Goal: Task Accomplishment & Management: Use online tool/utility

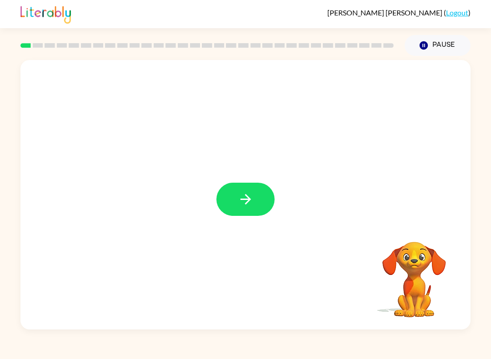
click at [281, 195] on div at bounding box center [245, 195] width 450 height 270
click at [244, 207] on icon "button" at bounding box center [246, 200] width 16 height 16
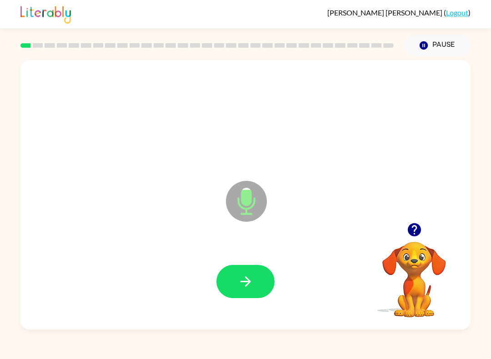
click at [246, 292] on button "button" at bounding box center [246, 281] width 58 height 33
click at [238, 283] on icon "button" at bounding box center [246, 282] width 16 height 16
click at [263, 288] on button "button" at bounding box center [246, 281] width 58 height 33
click at [251, 286] on icon "button" at bounding box center [246, 282] width 16 height 16
click at [262, 288] on button "button" at bounding box center [246, 281] width 58 height 33
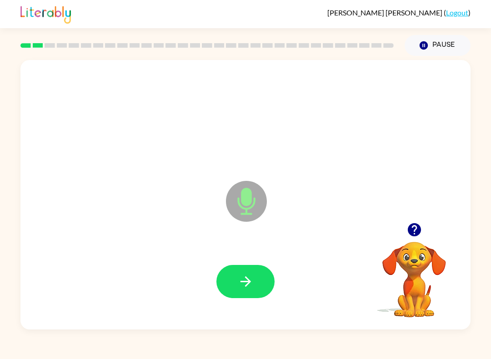
click at [254, 291] on button "button" at bounding box center [246, 281] width 58 height 33
click at [253, 291] on button "button" at bounding box center [246, 281] width 58 height 33
click at [254, 293] on button "button" at bounding box center [246, 281] width 58 height 33
click at [254, 296] on button "button" at bounding box center [246, 281] width 58 height 33
click at [259, 278] on button "button" at bounding box center [246, 281] width 58 height 33
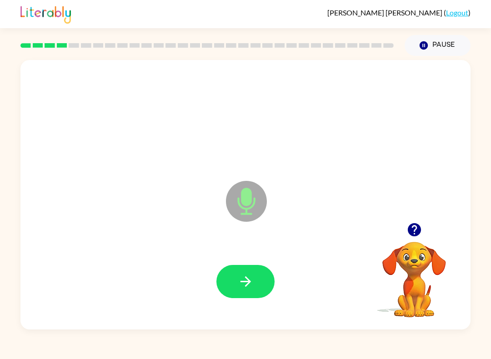
click at [255, 290] on button "button" at bounding box center [246, 281] width 58 height 33
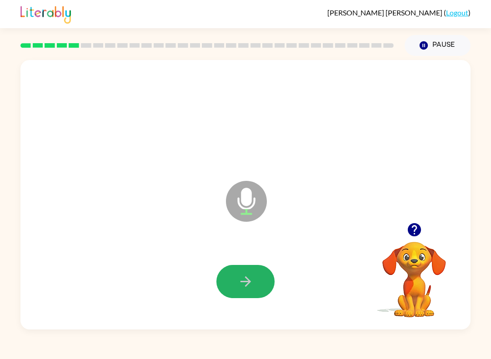
click at [251, 296] on button "button" at bounding box center [246, 281] width 58 height 33
click at [256, 285] on button "button" at bounding box center [246, 281] width 58 height 33
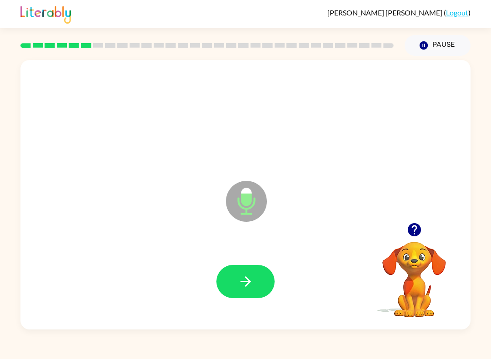
click at [246, 287] on icon "button" at bounding box center [245, 282] width 10 height 10
click at [240, 292] on button "button" at bounding box center [246, 281] width 58 height 33
click at [256, 288] on button "button" at bounding box center [246, 281] width 58 height 33
click at [251, 298] on button "button" at bounding box center [246, 281] width 58 height 33
click at [245, 291] on button "button" at bounding box center [246, 281] width 58 height 33
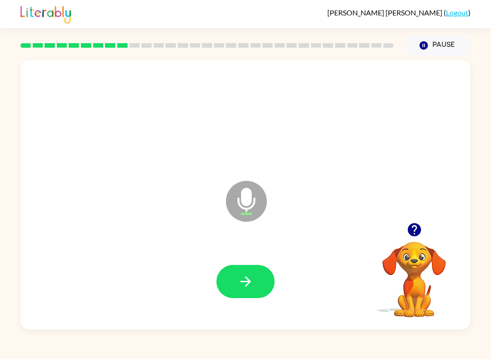
click at [273, 311] on div at bounding box center [246, 282] width 432 height 78
click at [258, 280] on button "button" at bounding box center [246, 281] width 58 height 33
click at [253, 288] on icon "button" at bounding box center [246, 282] width 16 height 16
click at [251, 296] on button "button" at bounding box center [246, 281] width 58 height 33
click at [247, 297] on button "button" at bounding box center [246, 281] width 58 height 33
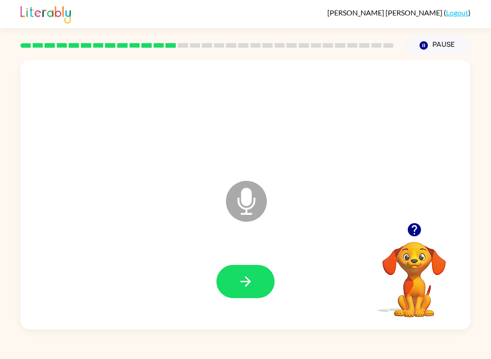
click at [251, 285] on icon "button" at bounding box center [246, 282] width 16 height 16
click at [257, 288] on button "button" at bounding box center [246, 281] width 58 height 33
click at [255, 291] on button "button" at bounding box center [246, 281] width 58 height 33
click at [256, 290] on button "button" at bounding box center [246, 281] width 58 height 33
click at [260, 293] on button "button" at bounding box center [246, 281] width 58 height 33
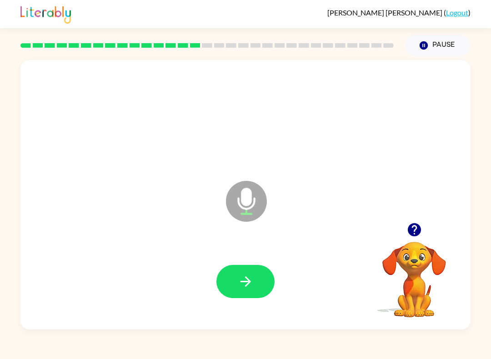
click at [262, 282] on button "button" at bounding box center [246, 281] width 58 height 33
click at [250, 288] on icon "button" at bounding box center [246, 282] width 16 height 16
click at [248, 289] on icon "button" at bounding box center [246, 282] width 16 height 16
click at [263, 283] on button "button" at bounding box center [246, 281] width 58 height 33
click at [259, 283] on button "button" at bounding box center [246, 281] width 58 height 33
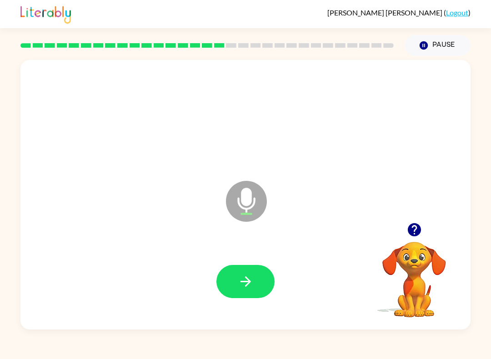
click at [248, 298] on button "button" at bounding box center [246, 281] width 58 height 33
click at [241, 306] on div at bounding box center [246, 282] width 432 height 78
click at [257, 286] on button "button" at bounding box center [246, 281] width 58 height 33
click at [259, 276] on button "button" at bounding box center [246, 281] width 58 height 33
click at [254, 281] on button "button" at bounding box center [246, 281] width 58 height 33
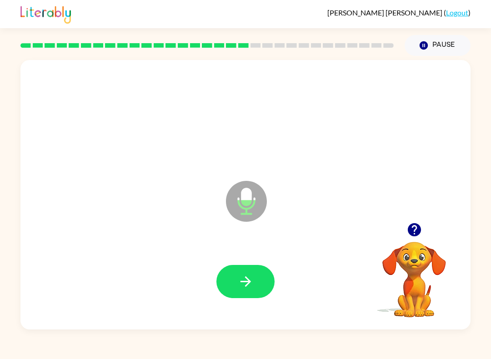
click at [269, 270] on button "button" at bounding box center [246, 281] width 58 height 33
click at [257, 290] on button "button" at bounding box center [246, 281] width 58 height 33
click at [253, 279] on icon "button" at bounding box center [246, 282] width 16 height 16
click at [246, 283] on icon "button" at bounding box center [246, 282] width 16 height 16
click at [255, 293] on button "button" at bounding box center [246, 281] width 58 height 33
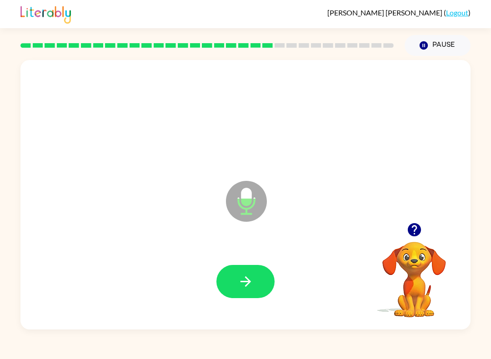
click at [242, 280] on icon "button" at bounding box center [246, 282] width 16 height 16
click at [255, 298] on button "button" at bounding box center [246, 281] width 58 height 33
click at [256, 281] on button "button" at bounding box center [246, 281] width 58 height 33
click at [234, 290] on button "button" at bounding box center [246, 281] width 58 height 33
click at [255, 287] on button "button" at bounding box center [246, 281] width 58 height 33
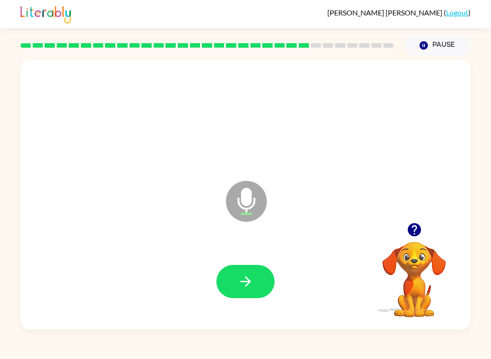
click at [251, 289] on icon "button" at bounding box center [246, 282] width 16 height 16
click at [257, 298] on button "button" at bounding box center [246, 281] width 58 height 33
click at [247, 293] on button "button" at bounding box center [246, 281] width 58 height 33
click at [265, 287] on button "button" at bounding box center [246, 281] width 58 height 33
click at [246, 289] on icon "button" at bounding box center [246, 282] width 16 height 16
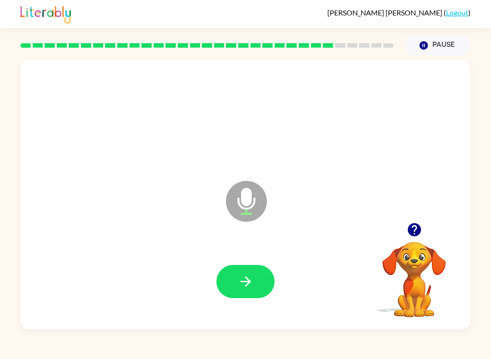
click at [252, 266] on button "button" at bounding box center [246, 281] width 58 height 33
click at [245, 280] on icon "button" at bounding box center [246, 282] width 16 height 16
click at [257, 310] on div at bounding box center [246, 282] width 432 height 78
click at [258, 290] on button "button" at bounding box center [246, 281] width 58 height 33
click at [258, 286] on button "button" at bounding box center [246, 281] width 58 height 33
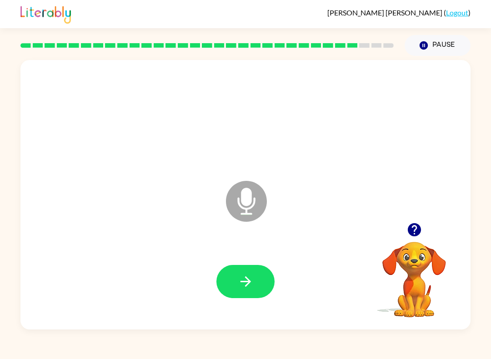
click at [248, 285] on icon "button" at bounding box center [246, 282] width 16 height 16
click at [251, 276] on icon "button" at bounding box center [246, 282] width 16 height 16
click at [243, 285] on icon "button" at bounding box center [246, 282] width 16 height 16
click at [263, 291] on button "button" at bounding box center [246, 281] width 58 height 33
click at [248, 266] on button "button" at bounding box center [246, 281] width 58 height 33
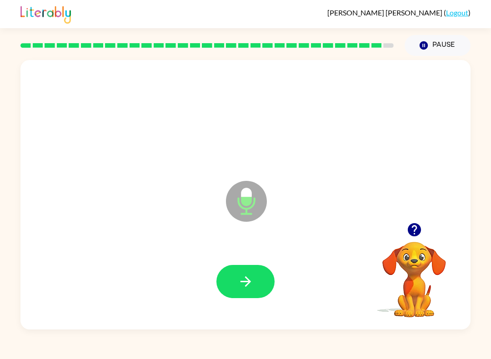
click at [247, 273] on button "button" at bounding box center [246, 281] width 58 height 33
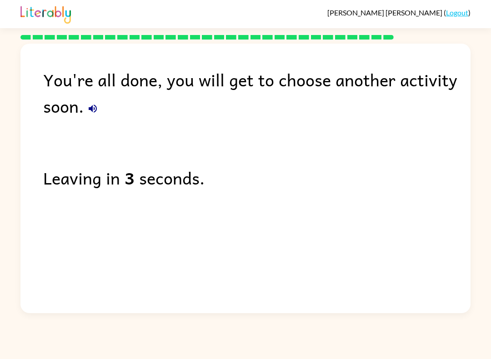
click at [95, 111] on icon "button" at bounding box center [92, 108] width 11 height 11
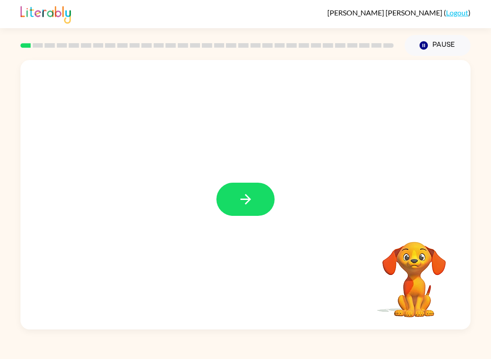
click at [242, 180] on div at bounding box center [245, 195] width 450 height 270
click at [241, 200] on icon "button" at bounding box center [245, 199] width 10 height 10
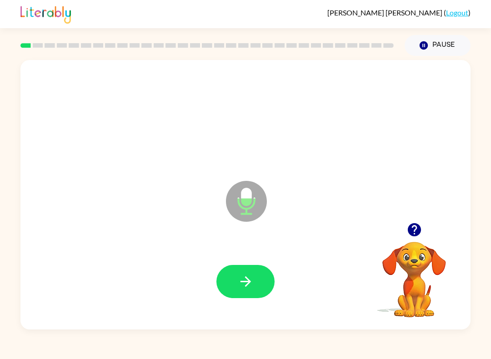
click at [237, 291] on button "button" at bounding box center [246, 281] width 58 height 33
click at [228, 312] on div at bounding box center [246, 282] width 432 height 78
click at [266, 314] on div at bounding box center [246, 282] width 432 height 78
click at [230, 297] on button "button" at bounding box center [246, 281] width 58 height 33
click at [227, 297] on button "button" at bounding box center [246, 281] width 58 height 33
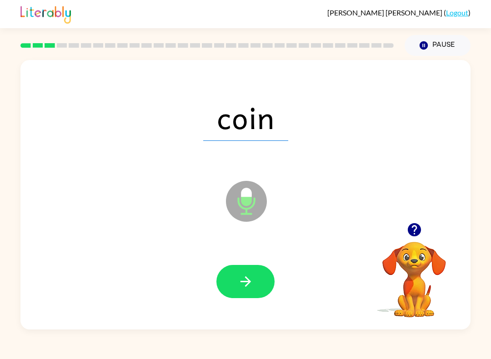
click at [238, 304] on div at bounding box center [246, 282] width 432 height 78
click at [243, 285] on icon "button" at bounding box center [246, 282] width 16 height 16
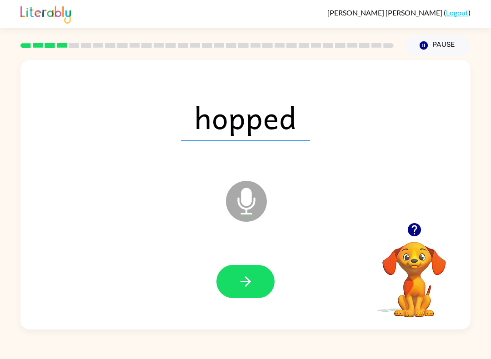
click at [222, 290] on button "button" at bounding box center [246, 281] width 58 height 33
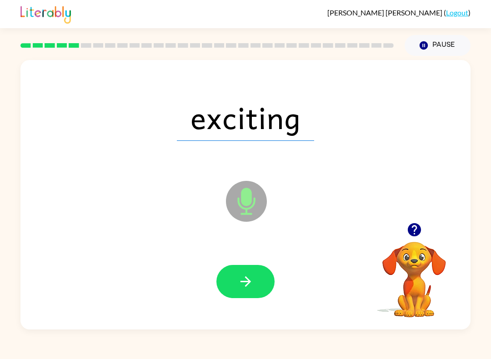
click at [229, 280] on button "button" at bounding box center [246, 281] width 58 height 33
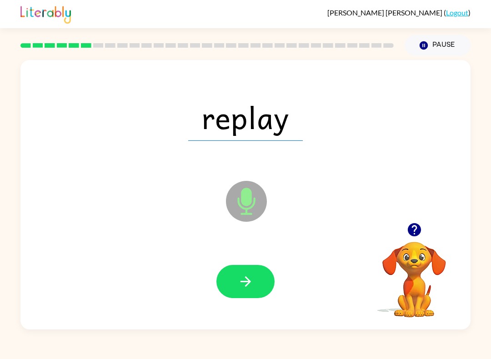
click at [235, 284] on button "button" at bounding box center [246, 281] width 58 height 33
click at [227, 289] on button "button" at bounding box center [246, 281] width 58 height 33
click at [236, 271] on button "button" at bounding box center [246, 281] width 58 height 33
click at [236, 292] on button "button" at bounding box center [246, 281] width 58 height 33
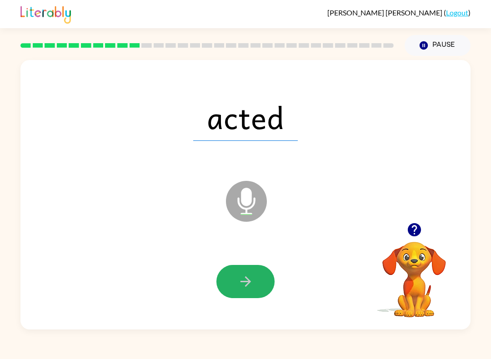
click at [243, 283] on icon "button" at bounding box center [246, 282] width 16 height 16
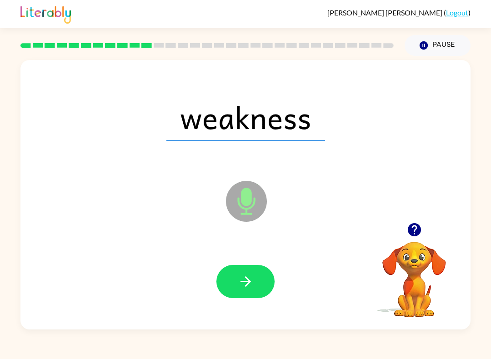
click at [238, 287] on icon "button" at bounding box center [246, 282] width 16 height 16
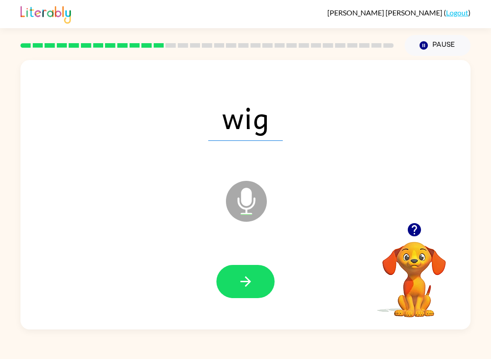
click at [243, 304] on div at bounding box center [246, 282] width 432 height 78
click at [227, 283] on button "button" at bounding box center [246, 281] width 58 height 33
click at [241, 288] on icon "button" at bounding box center [246, 282] width 16 height 16
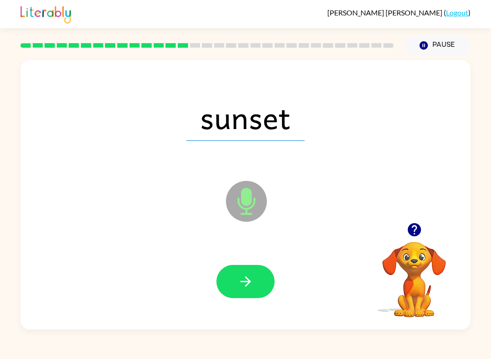
click at [237, 295] on button "button" at bounding box center [246, 281] width 58 height 33
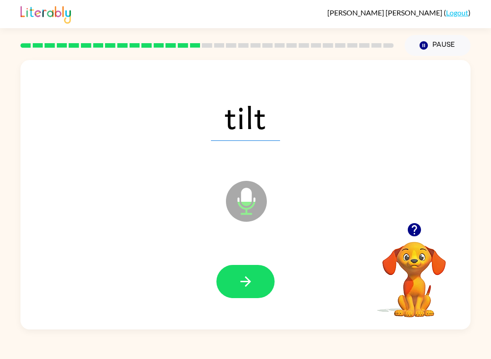
click at [237, 293] on button "button" at bounding box center [246, 281] width 58 height 33
click at [235, 280] on button "button" at bounding box center [246, 281] width 58 height 33
click at [229, 285] on button "button" at bounding box center [246, 281] width 58 height 33
click at [237, 281] on button "button" at bounding box center [246, 281] width 58 height 33
click at [236, 298] on button "button" at bounding box center [246, 281] width 58 height 33
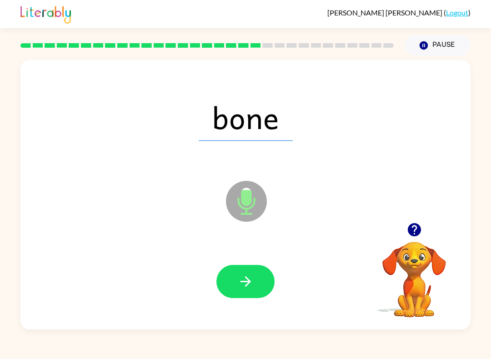
click at [233, 291] on button "button" at bounding box center [246, 281] width 58 height 33
click at [241, 285] on icon "button" at bounding box center [246, 282] width 16 height 16
click at [239, 292] on button "button" at bounding box center [246, 281] width 58 height 33
click at [241, 286] on icon "button" at bounding box center [246, 282] width 16 height 16
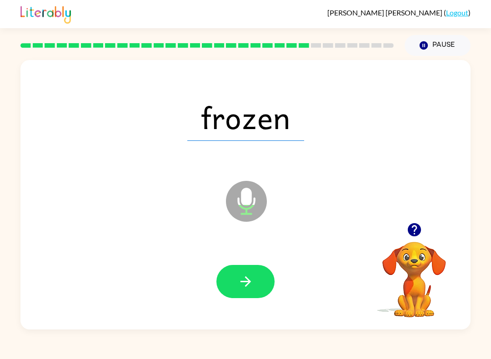
click at [240, 288] on icon "button" at bounding box center [246, 282] width 16 height 16
click at [239, 285] on icon "button" at bounding box center [246, 282] width 16 height 16
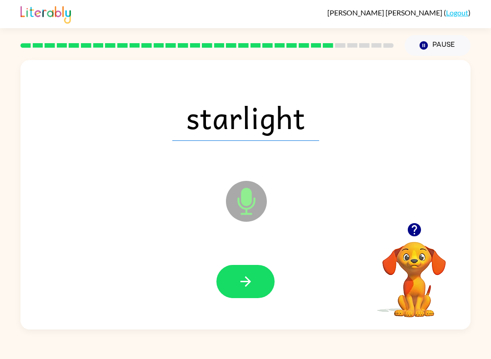
click at [242, 292] on button "button" at bounding box center [246, 281] width 58 height 33
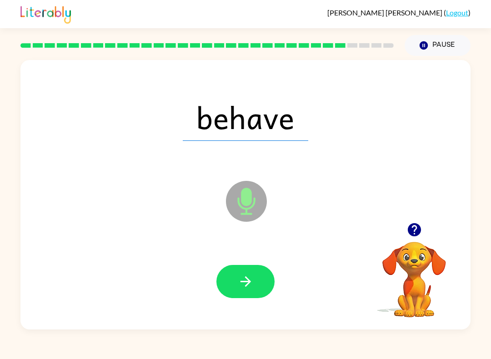
click at [228, 288] on button "button" at bounding box center [246, 281] width 58 height 33
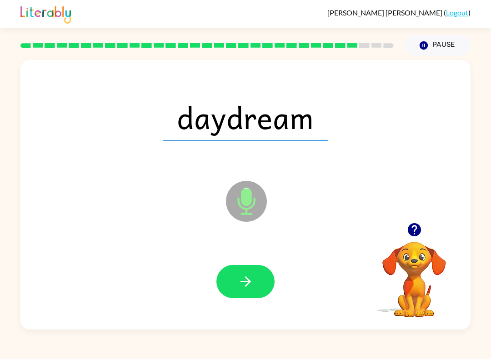
click at [223, 293] on button "button" at bounding box center [246, 281] width 58 height 33
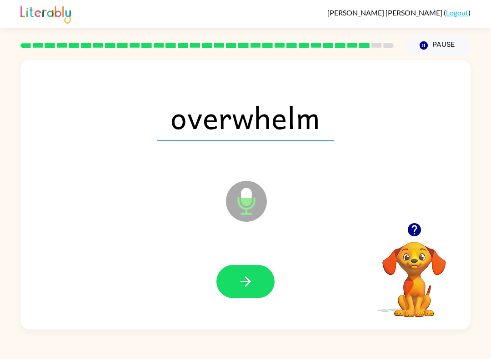
click at [226, 281] on button "button" at bounding box center [246, 281] width 58 height 33
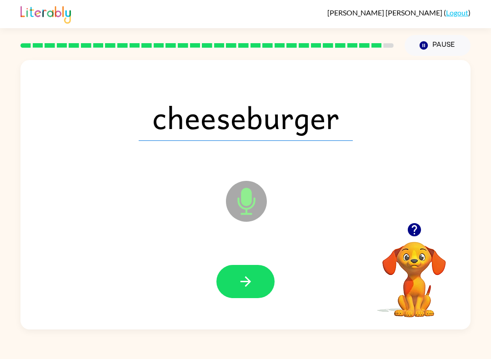
click at [222, 294] on button "button" at bounding box center [246, 281] width 58 height 33
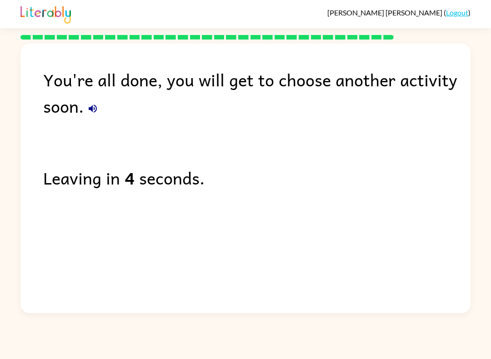
click at [95, 105] on icon "button" at bounding box center [92, 108] width 11 height 11
click at [94, 105] on icon "button" at bounding box center [92, 108] width 11 height 11
click at [90, 114] on icon "button" at bounding box center [92, 108] width 11 height 11
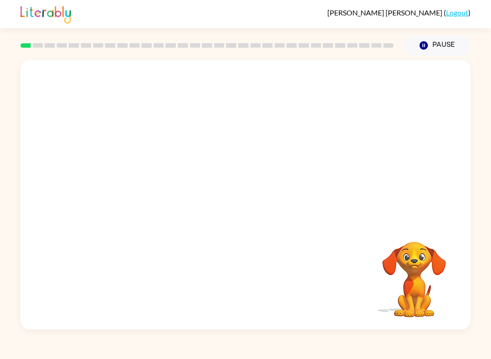
click at [436, 48] on button "Pause Pause" at bounding box center [438, 45] width 66 height 21
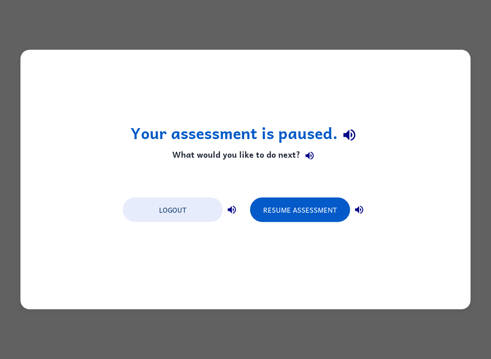
click at [276, 210] on button "Resume Assessment" at bounding box center [300, 210] width 100 height 25
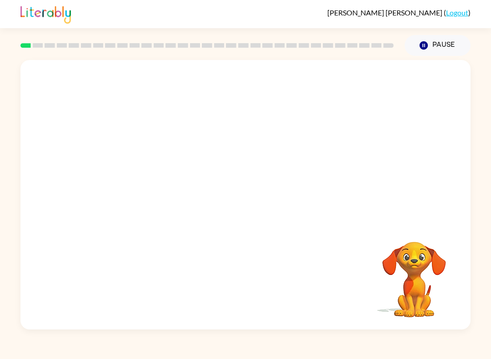
click at [429, 42] on icon "Pause" at bounding box center [424, 45] width 10 height 10
